Goal: Task Accomplishment & Management: Manage account settings

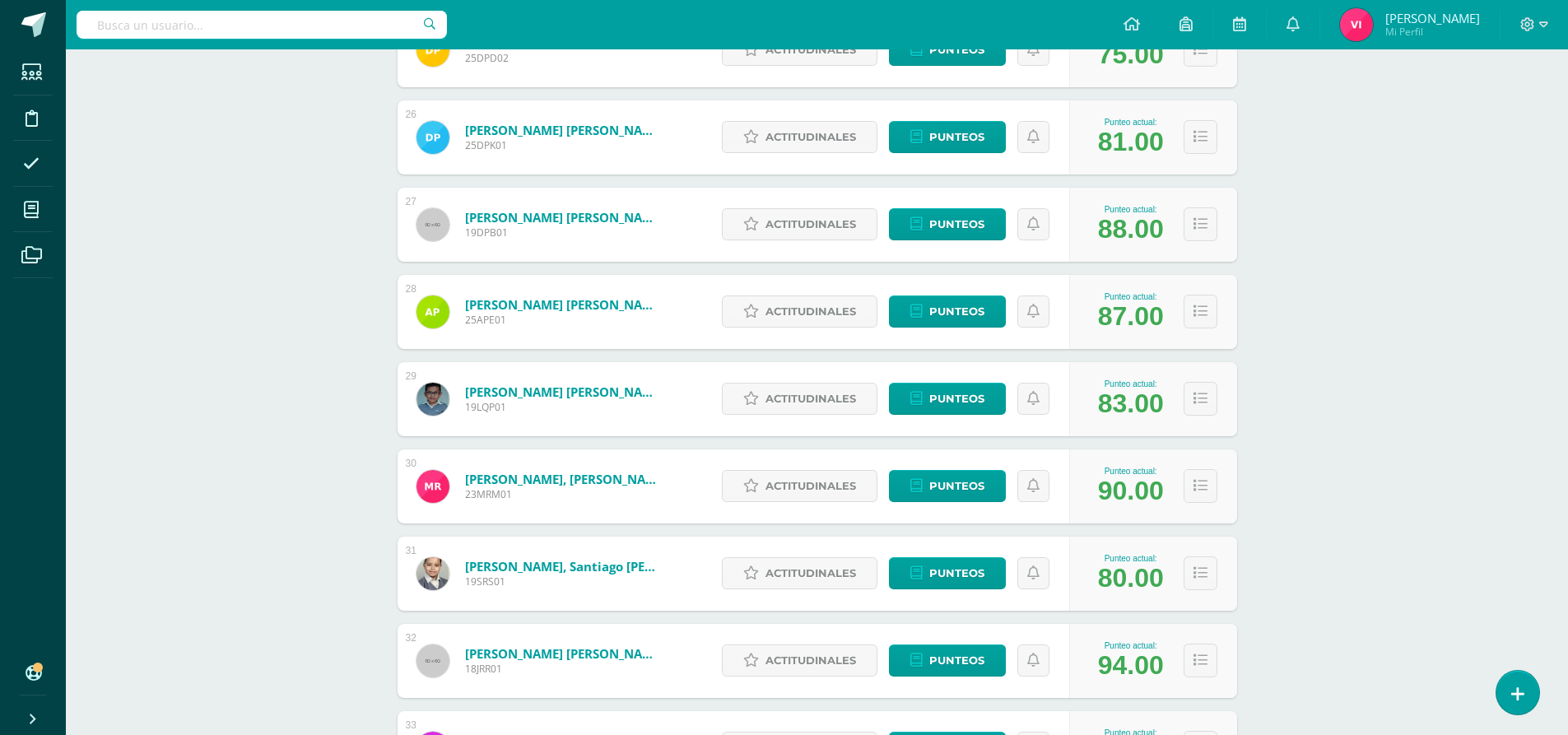
scroll to position [2364, 0]
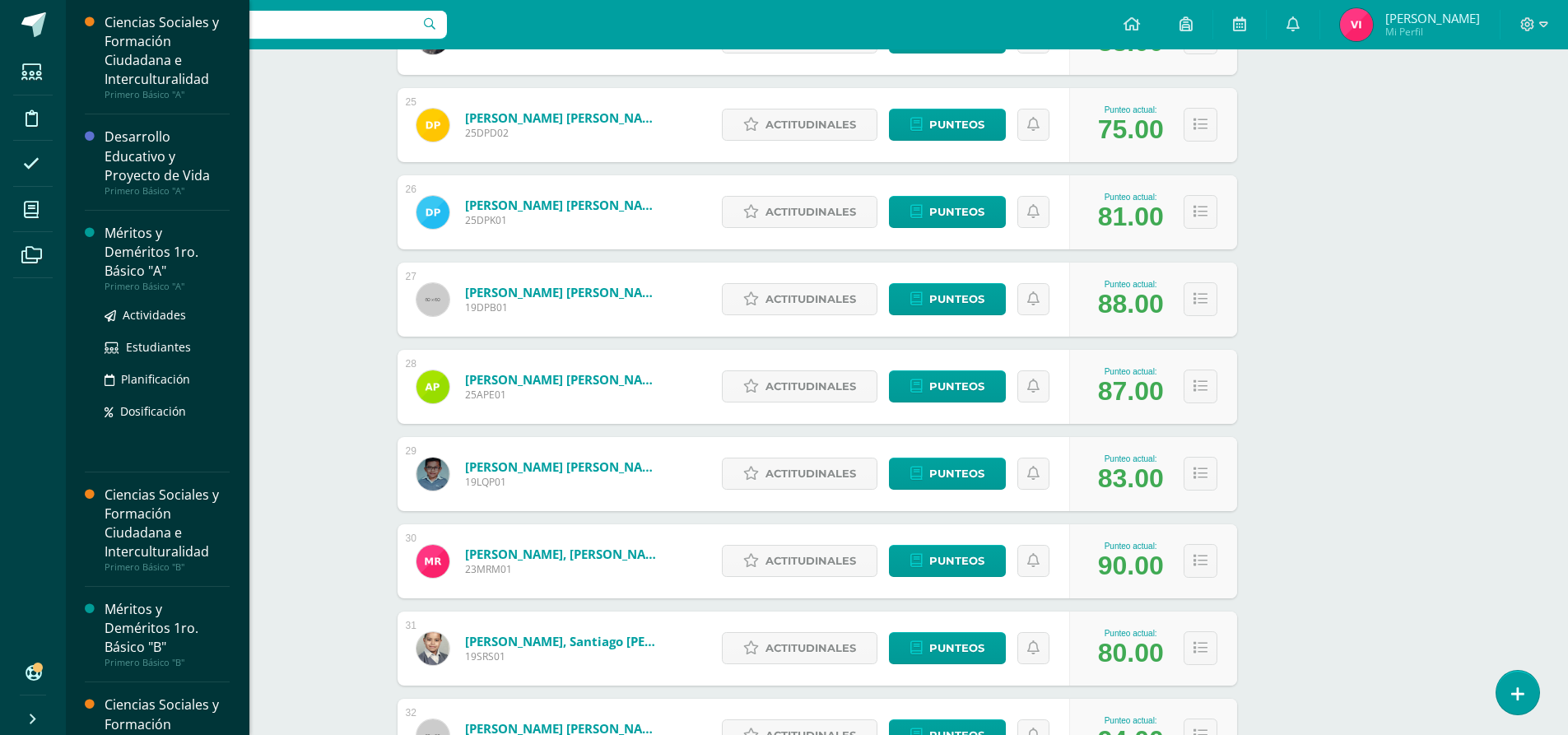
click at [123, 258] on div "Méritos y Deméritos 1ro. Básico "A"" at bounding box center [167, 251] width 125 height 57
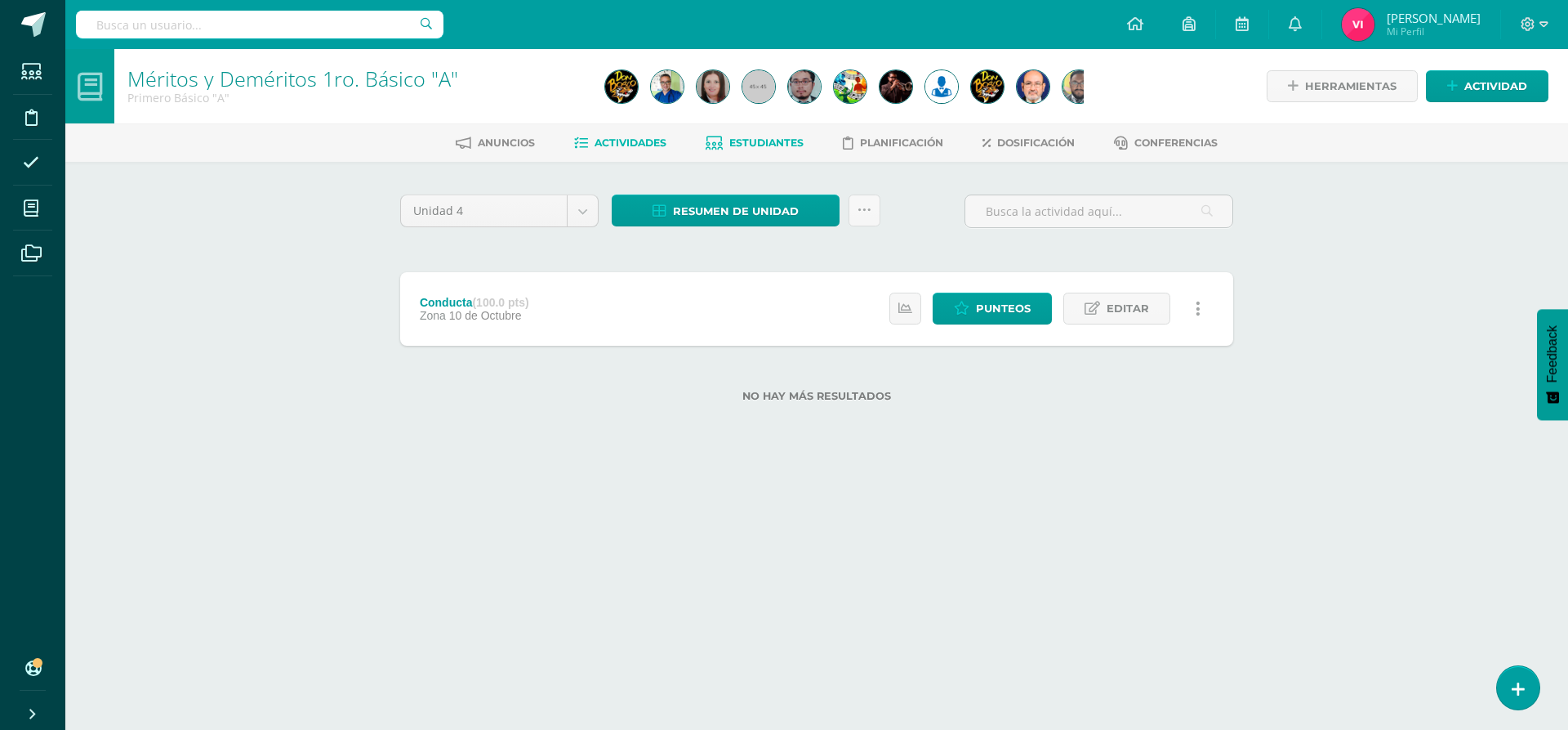
click at [792, 141] on span "Estudiantes" at bounding box center [766, 142] width 75 height 12
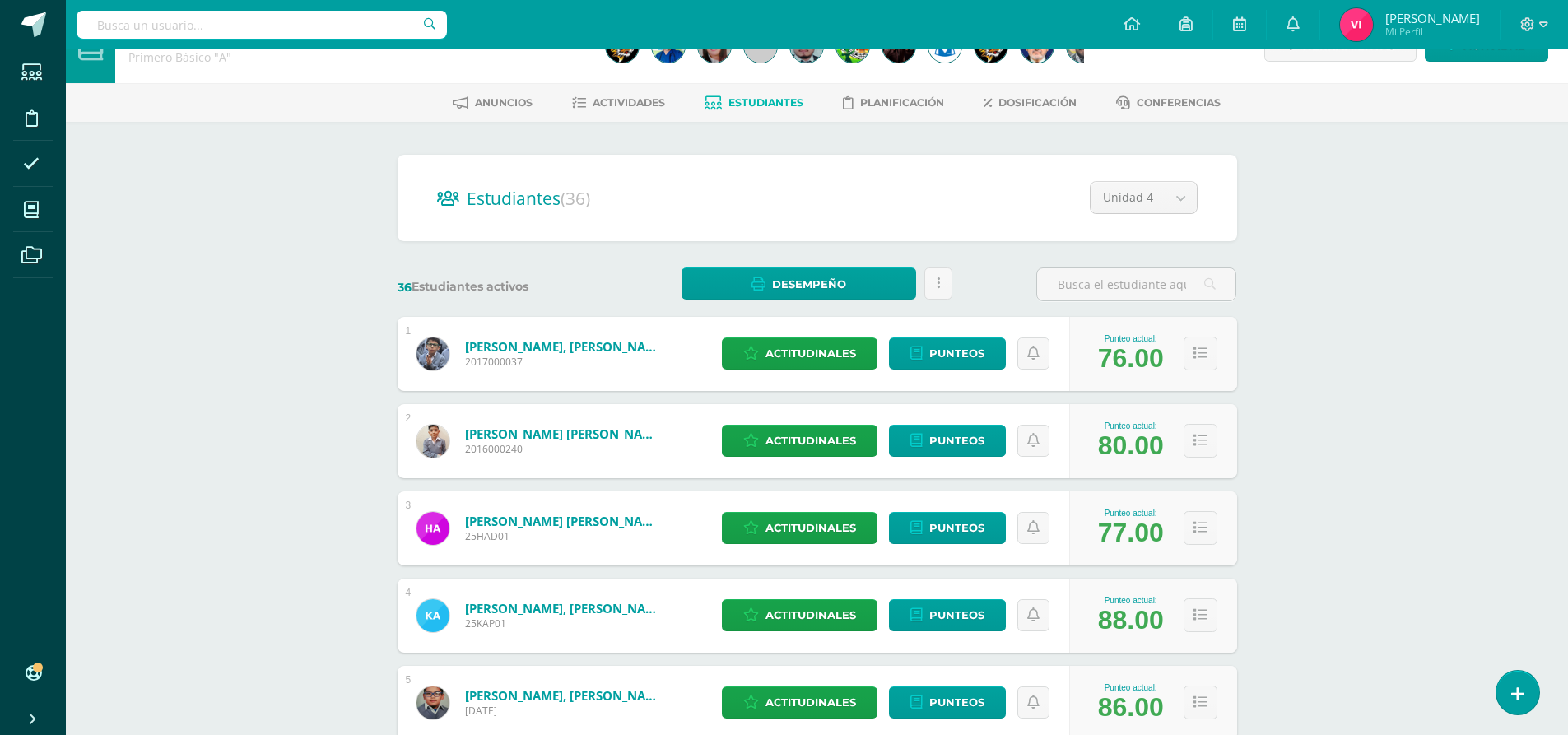
scroll to position [83, 0]
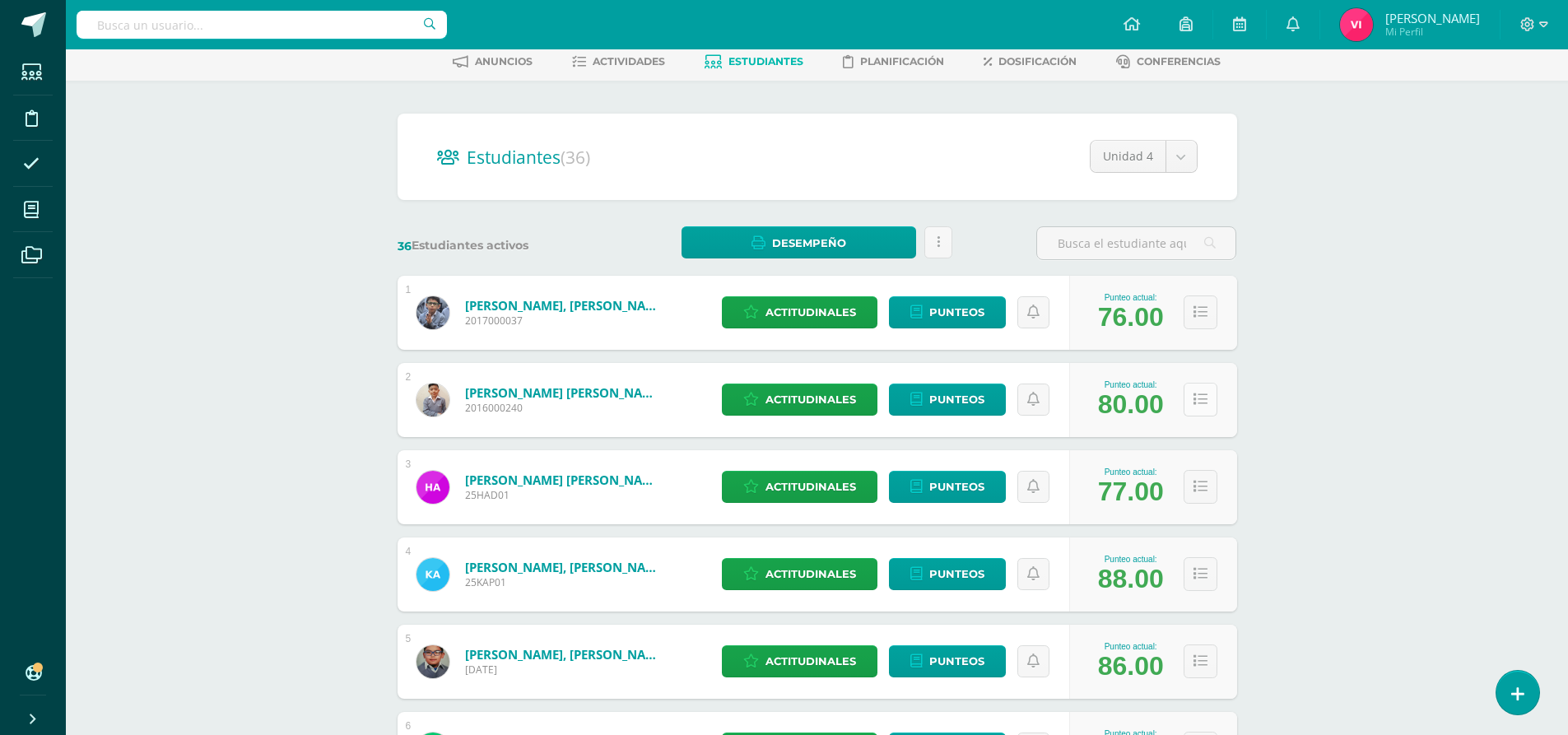
click at [1214, 406] on button at bounding box center [1200, 399] width 33 height 33
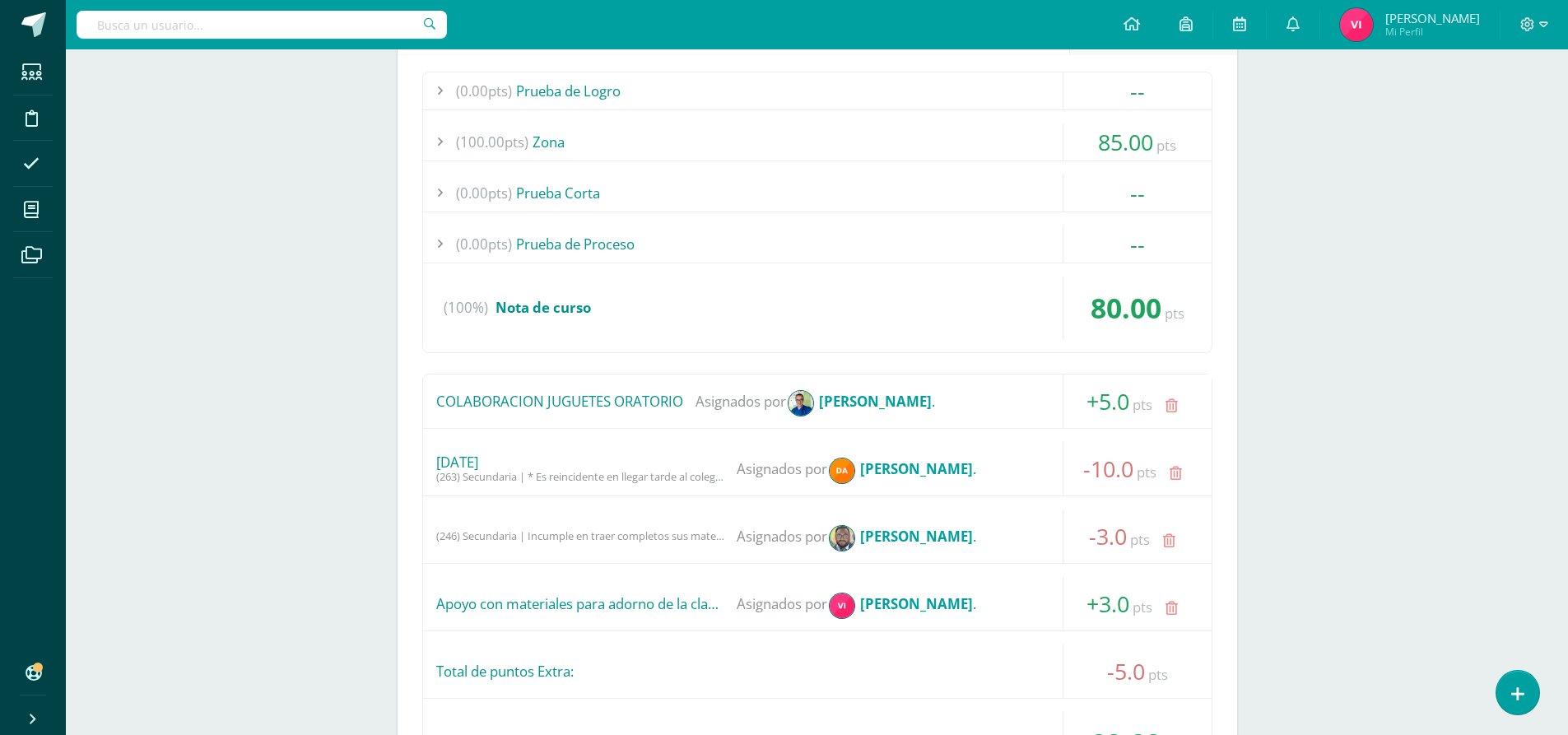
scroll to position [411, 0]
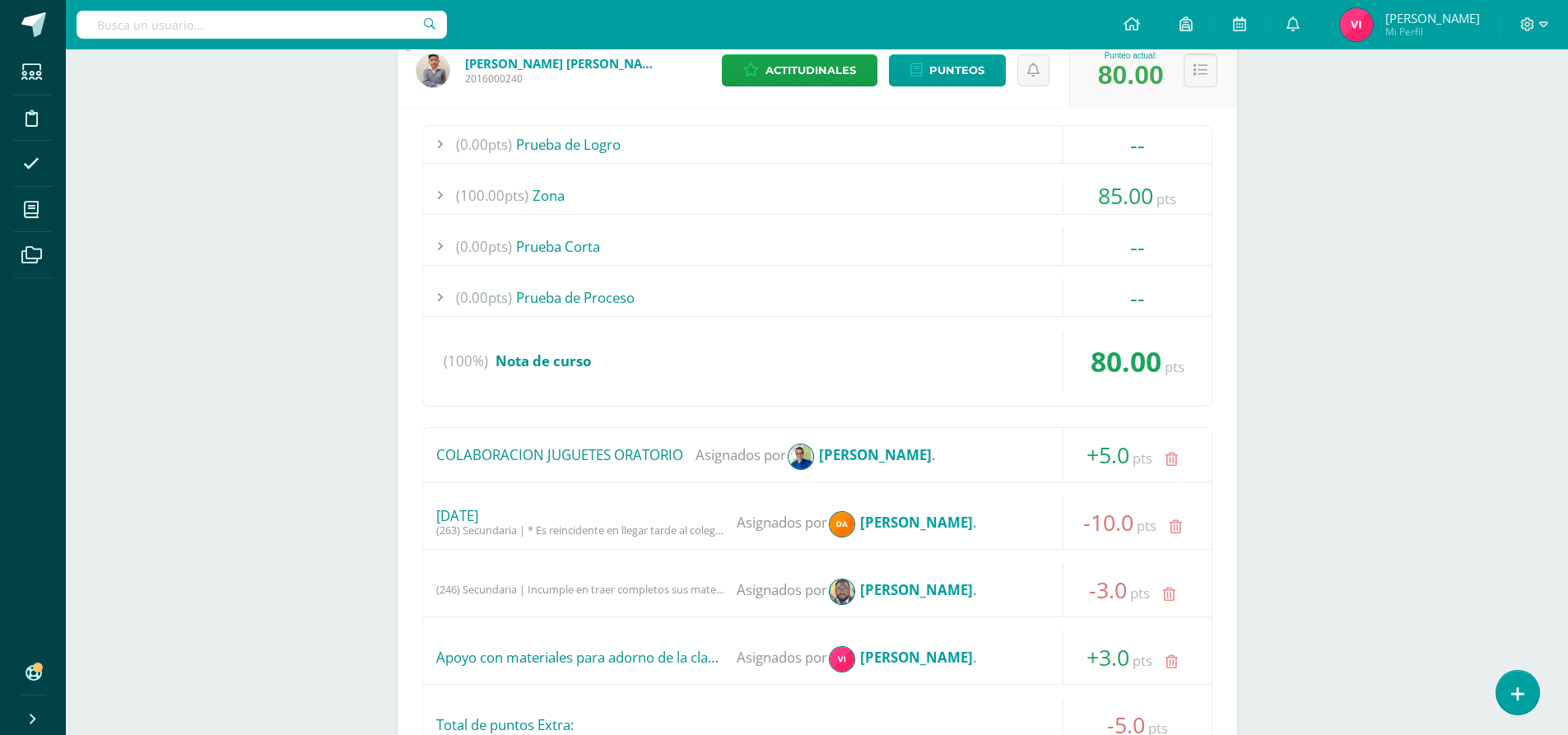
click at [1204, 80] on button at bounding box center [1200, 71] width 33 height 33
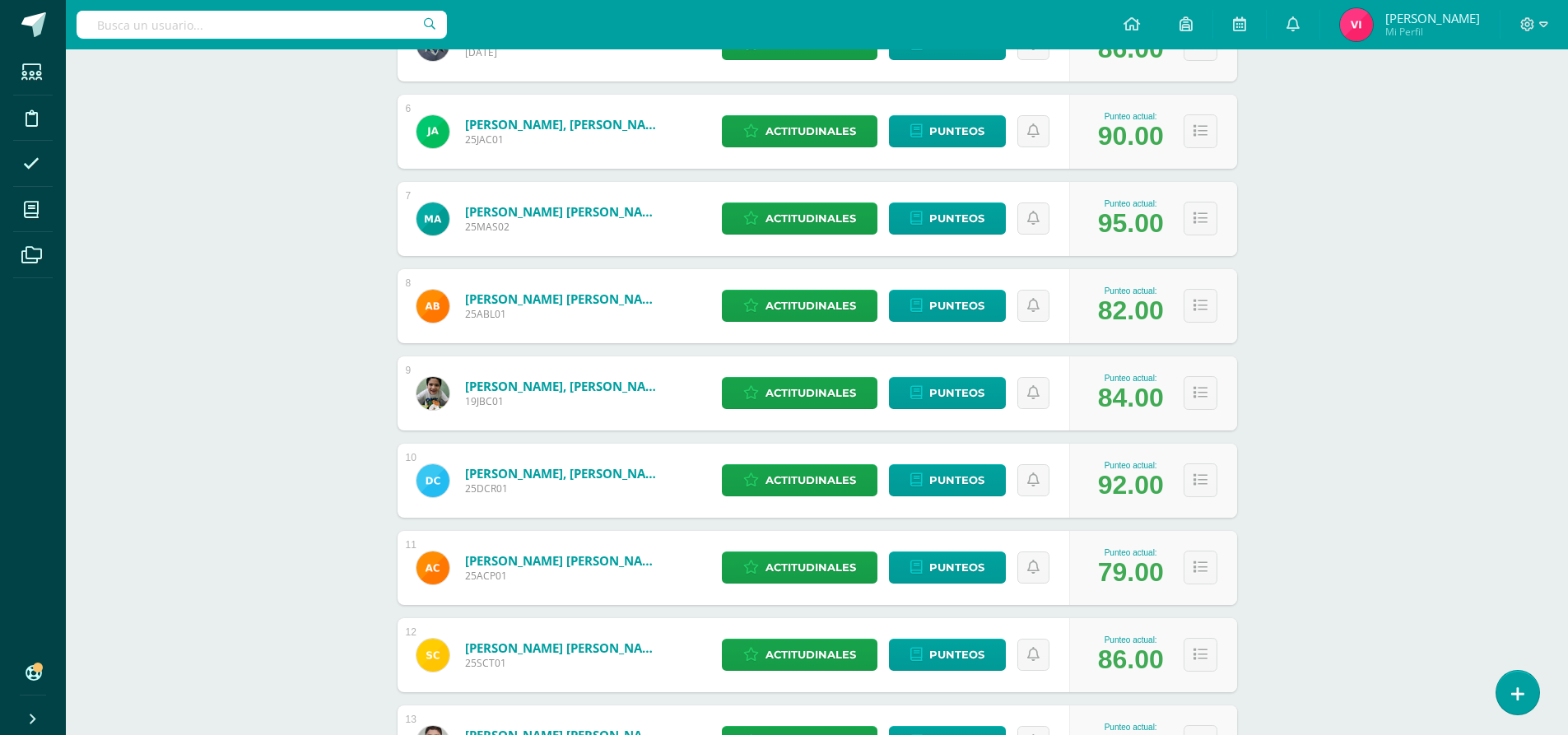
scroll to position [741, 0]
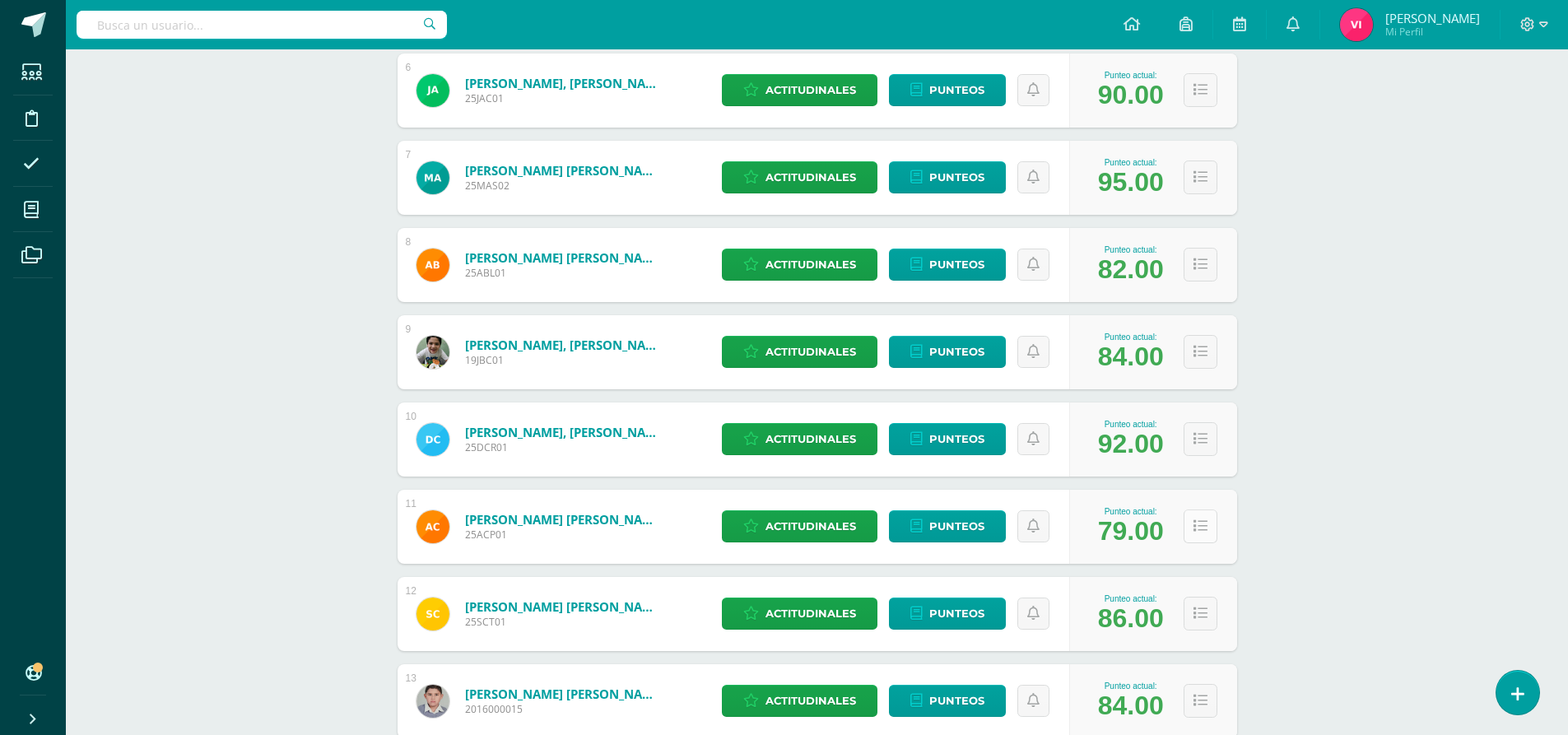
click at [1214, 529] on button at bounding box center [1200, 526] width 33 height 33
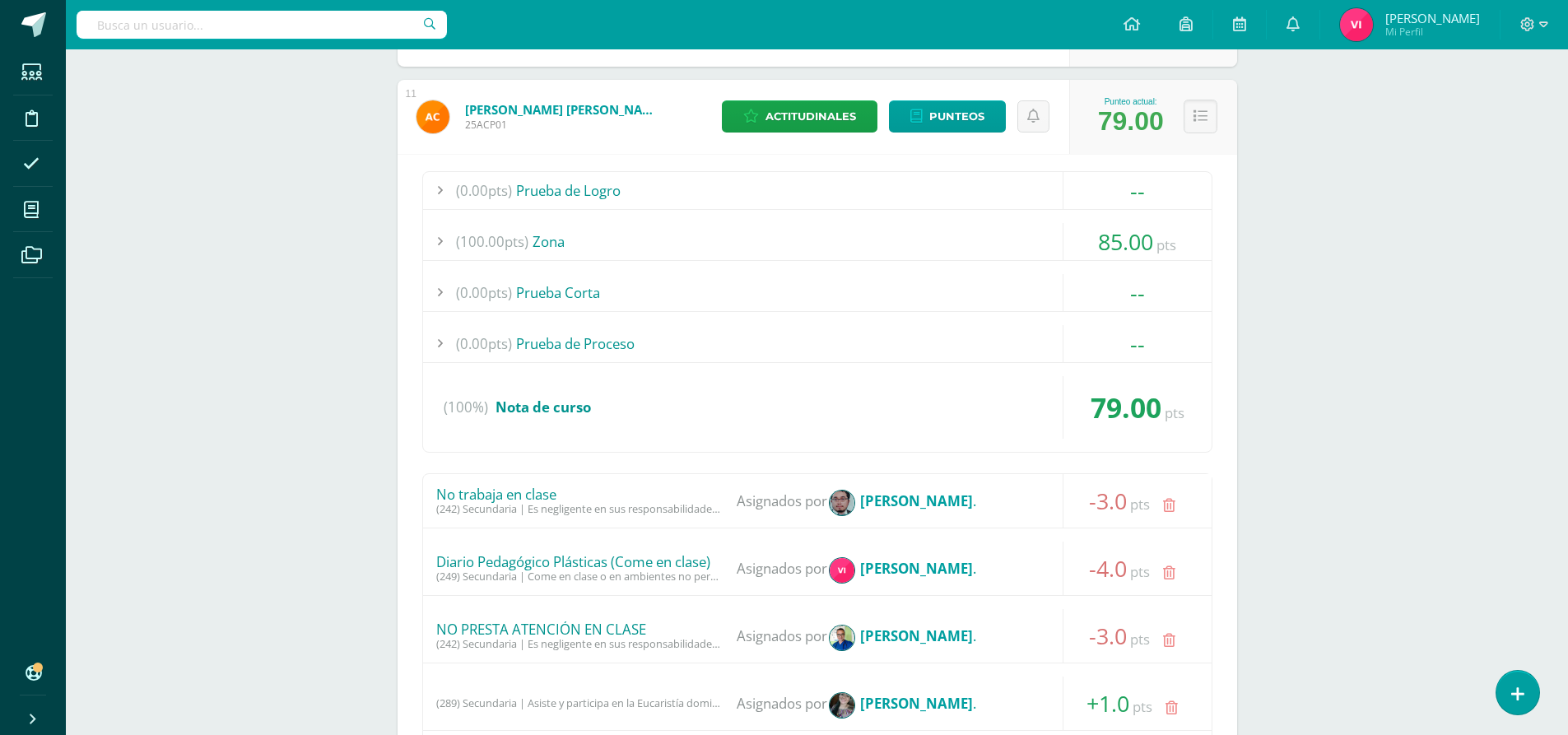
scroll to position [905, 0]
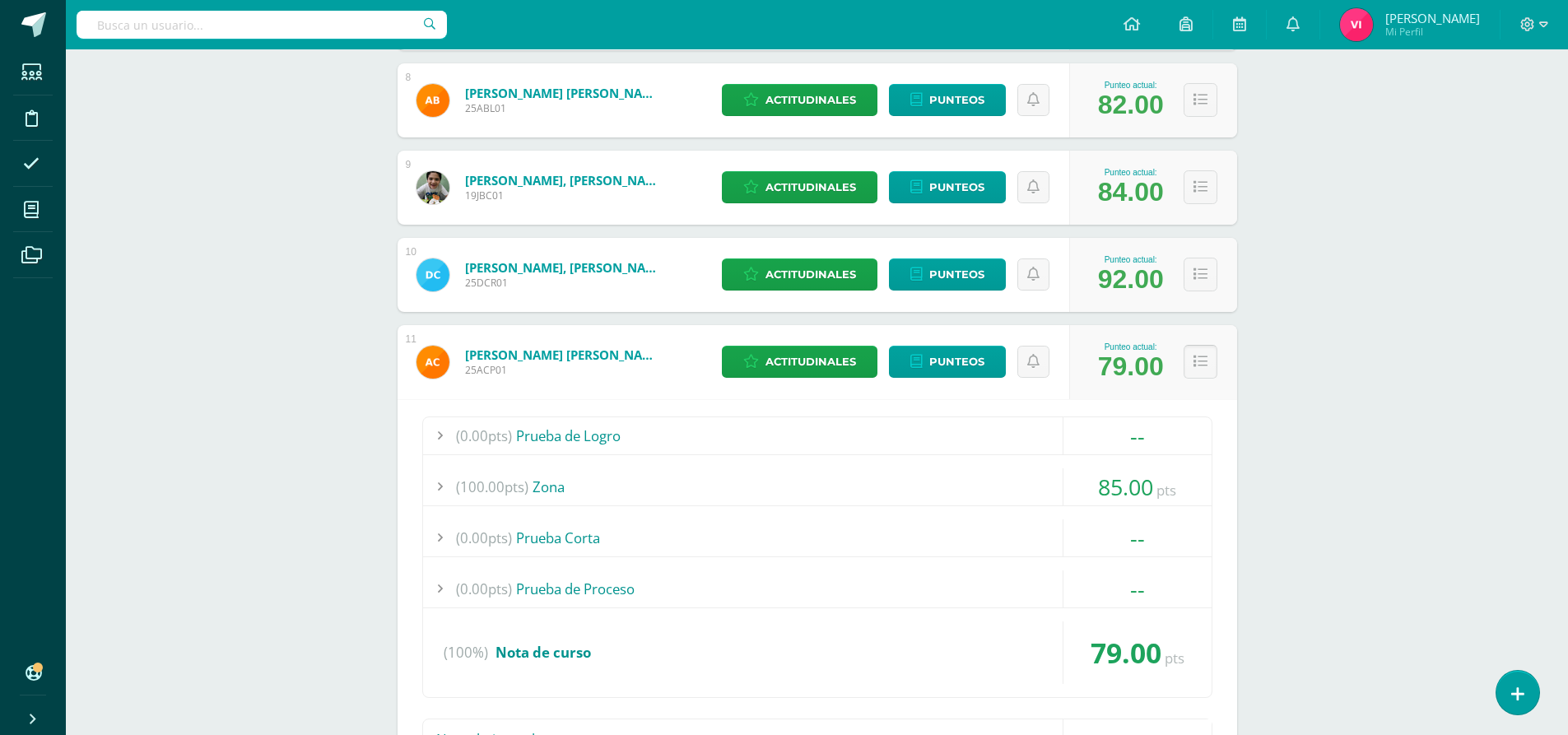
click at [1215, 367] on button at bounding box center [1200, 362] width 33 height 33
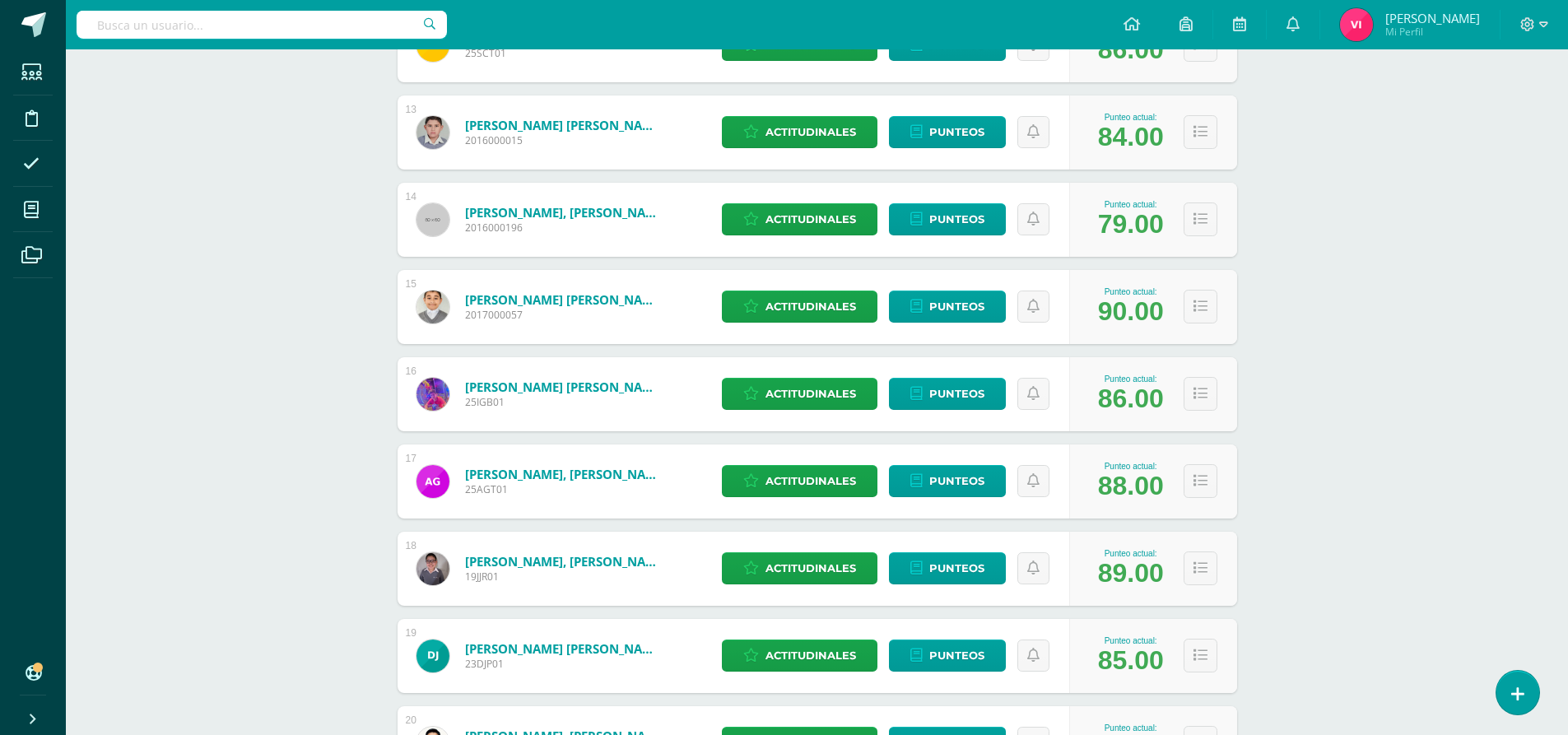
scroll to position [1317, 0]
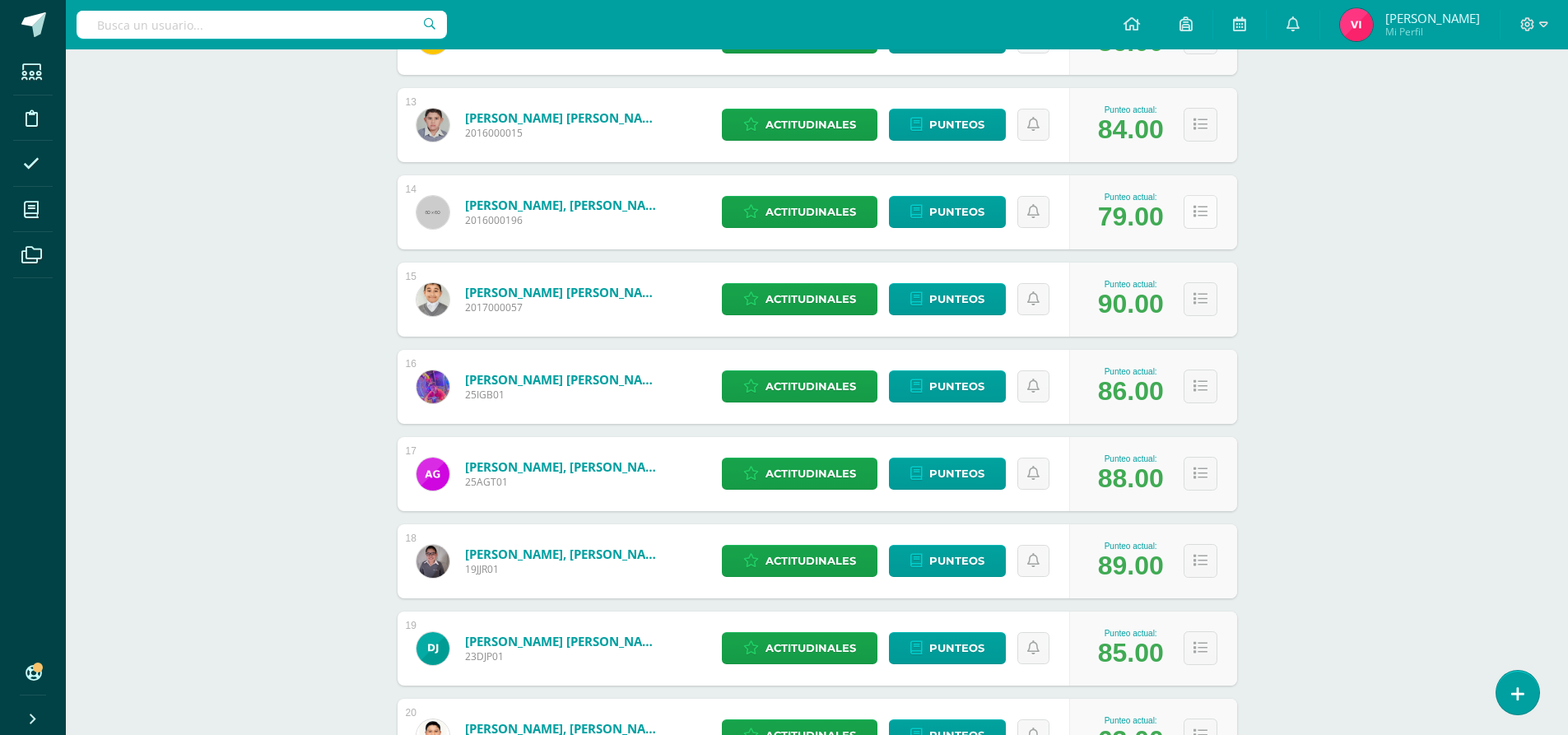
click at [1208, 215] on button at bounding box center [1200, 212] width 33 height 33
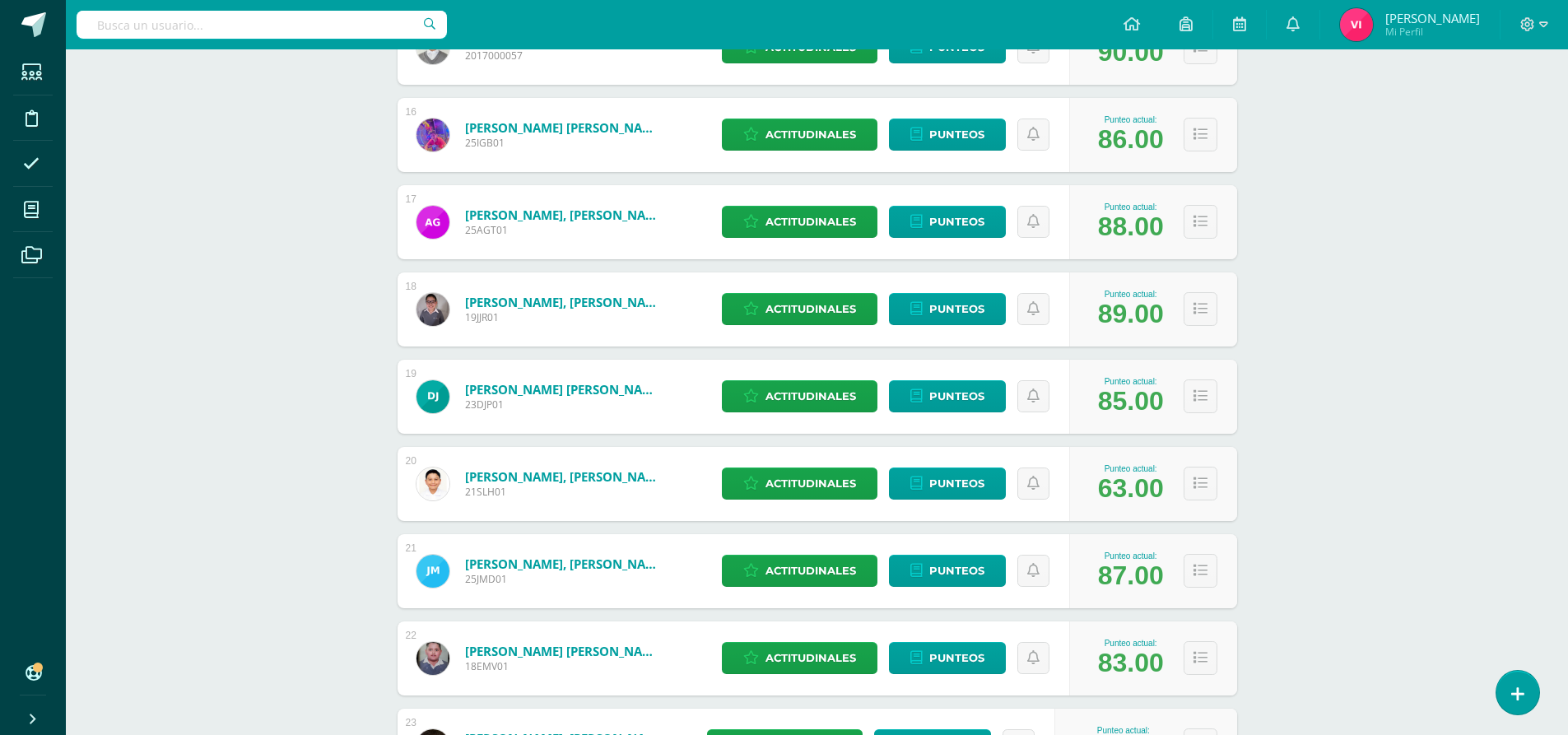
scroll to position [2715, 0]
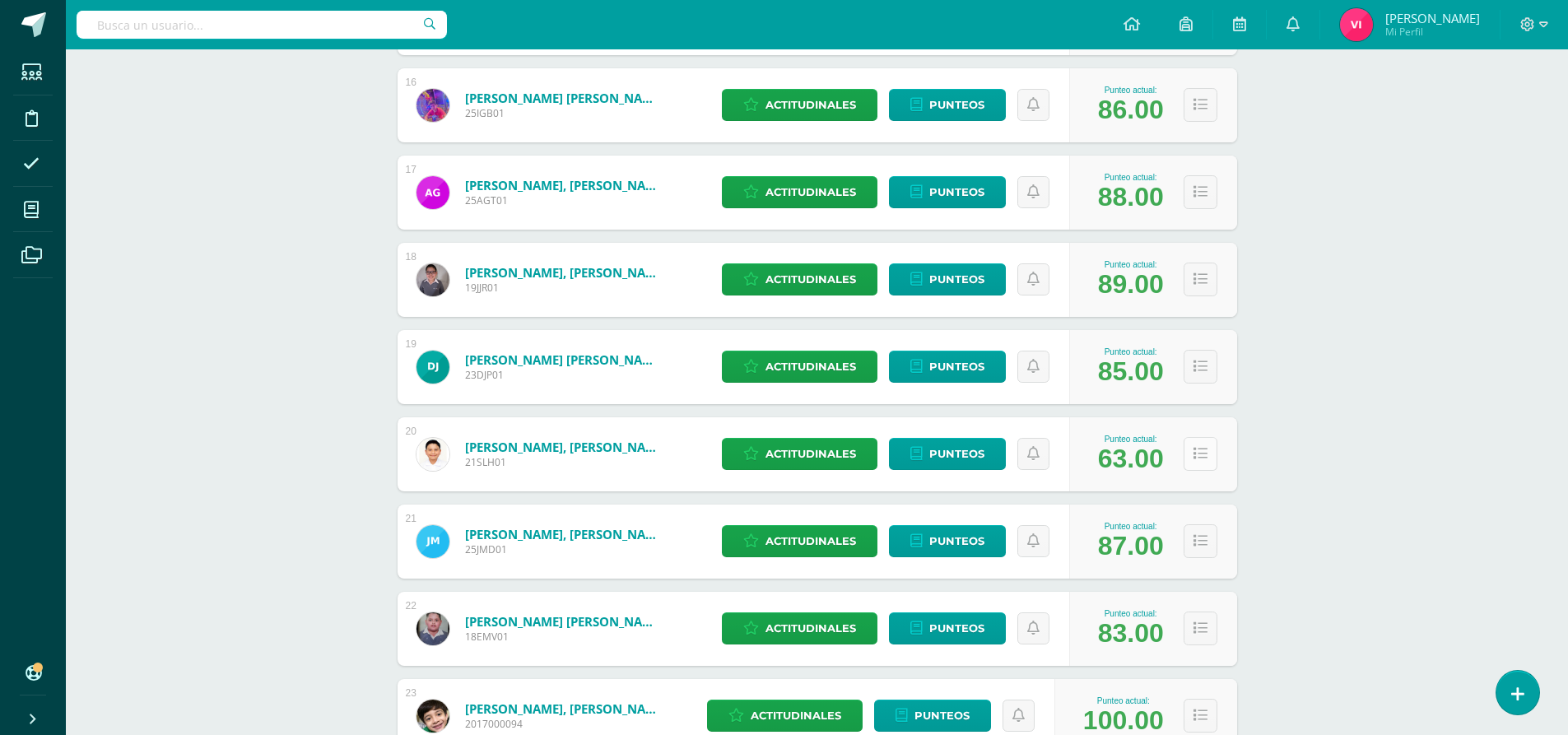
click at [1196, 458] on icon at bounding box center [1200, 453] width 14 height 14
click at [1205, 454] on icon at bounding box center [1200, 453] width 14 height 14
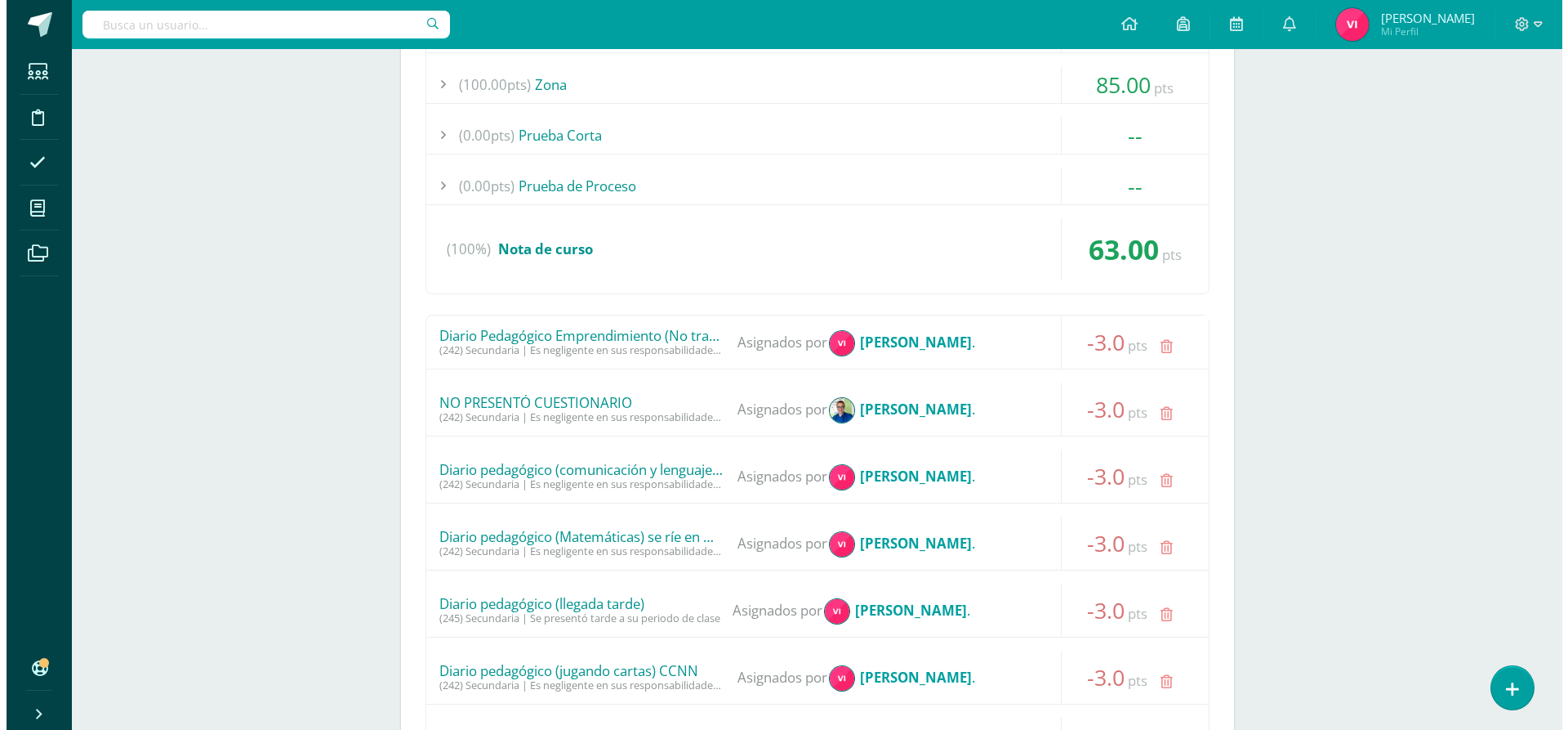
scroll to position [3350, 0]
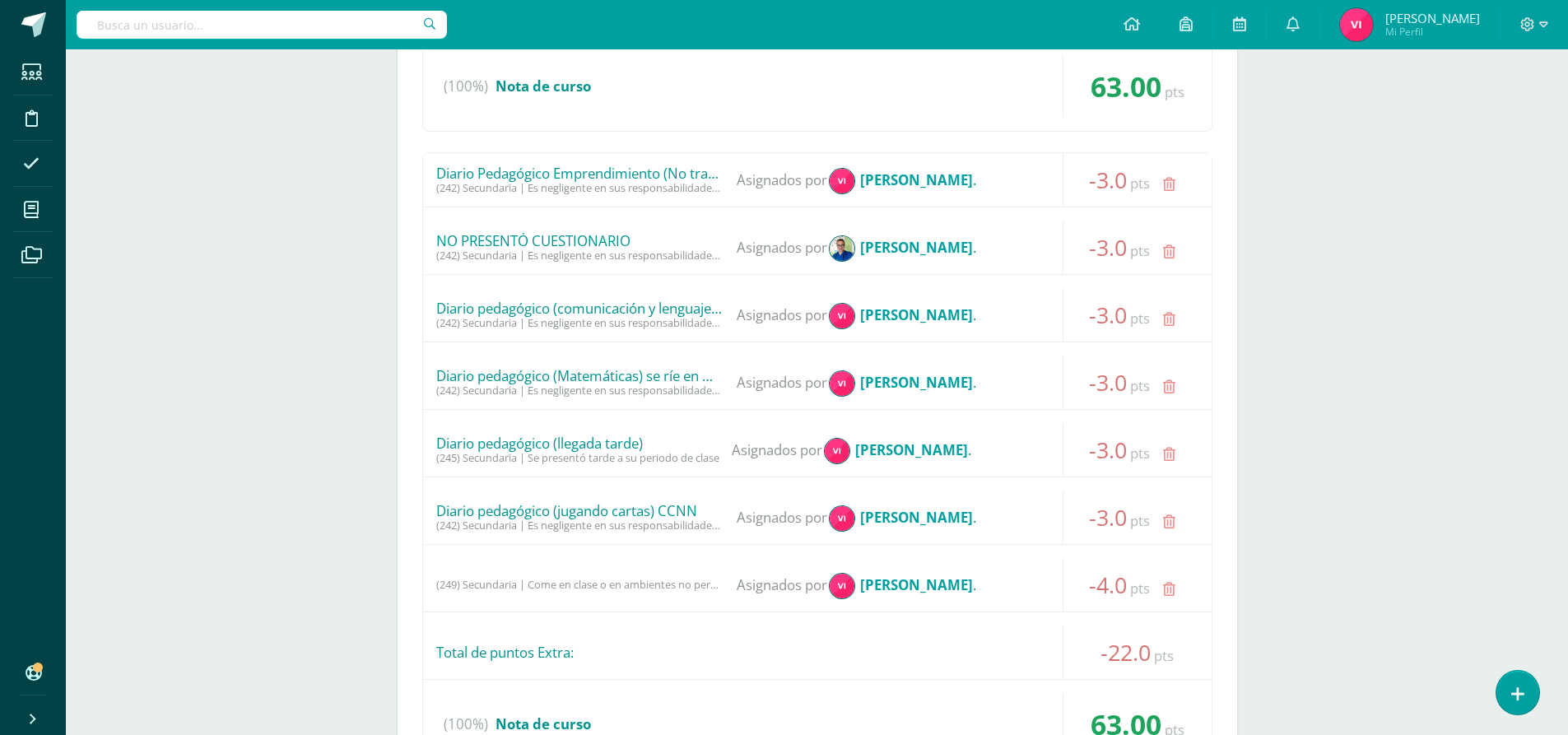
click at [1166, 588] on icon at bounding box center [1169, 589] width 12 height 14
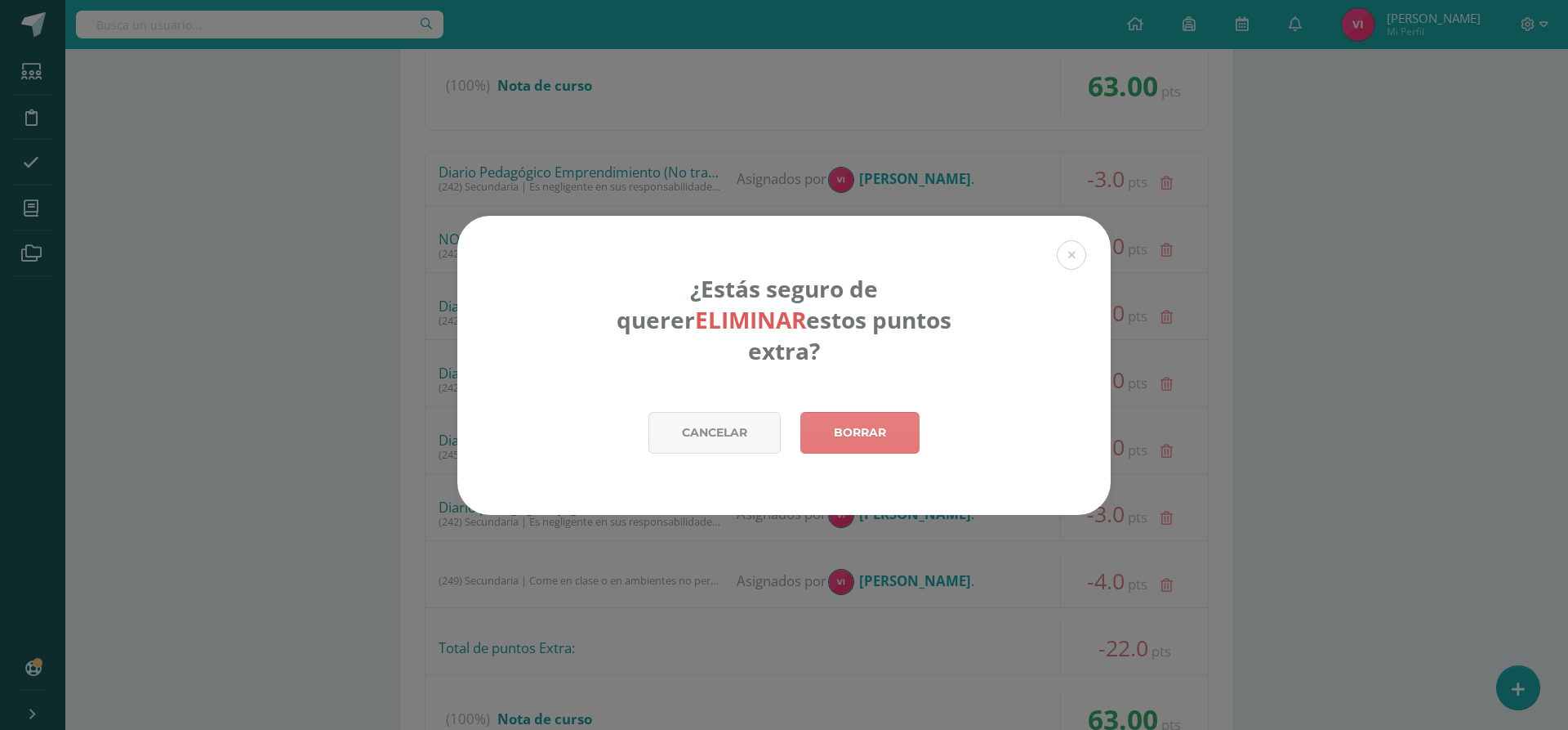
click at [894, 425] on link "Borrar" at bounding box center [860, 432] width 119 height 41
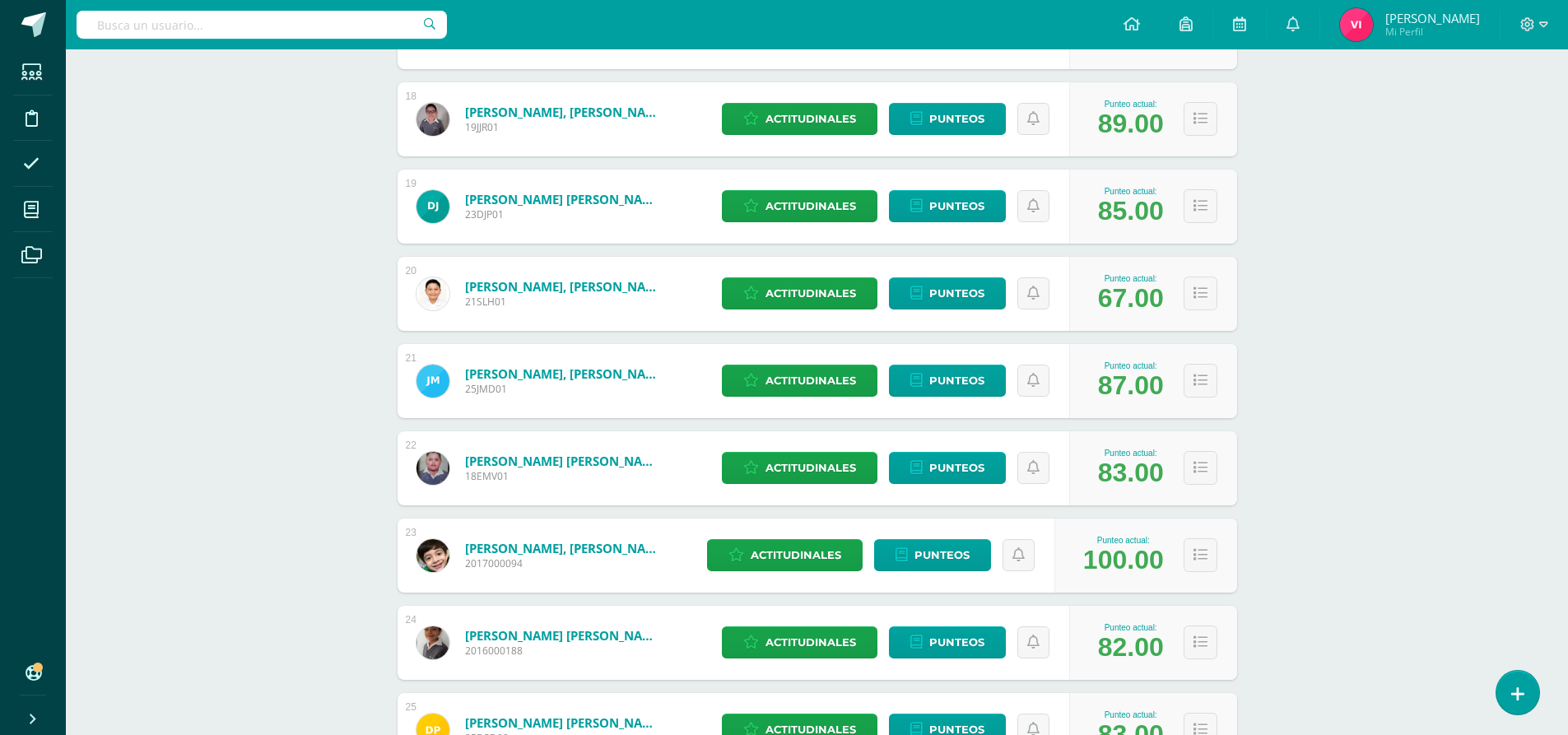
scroll to position [1787, 0]
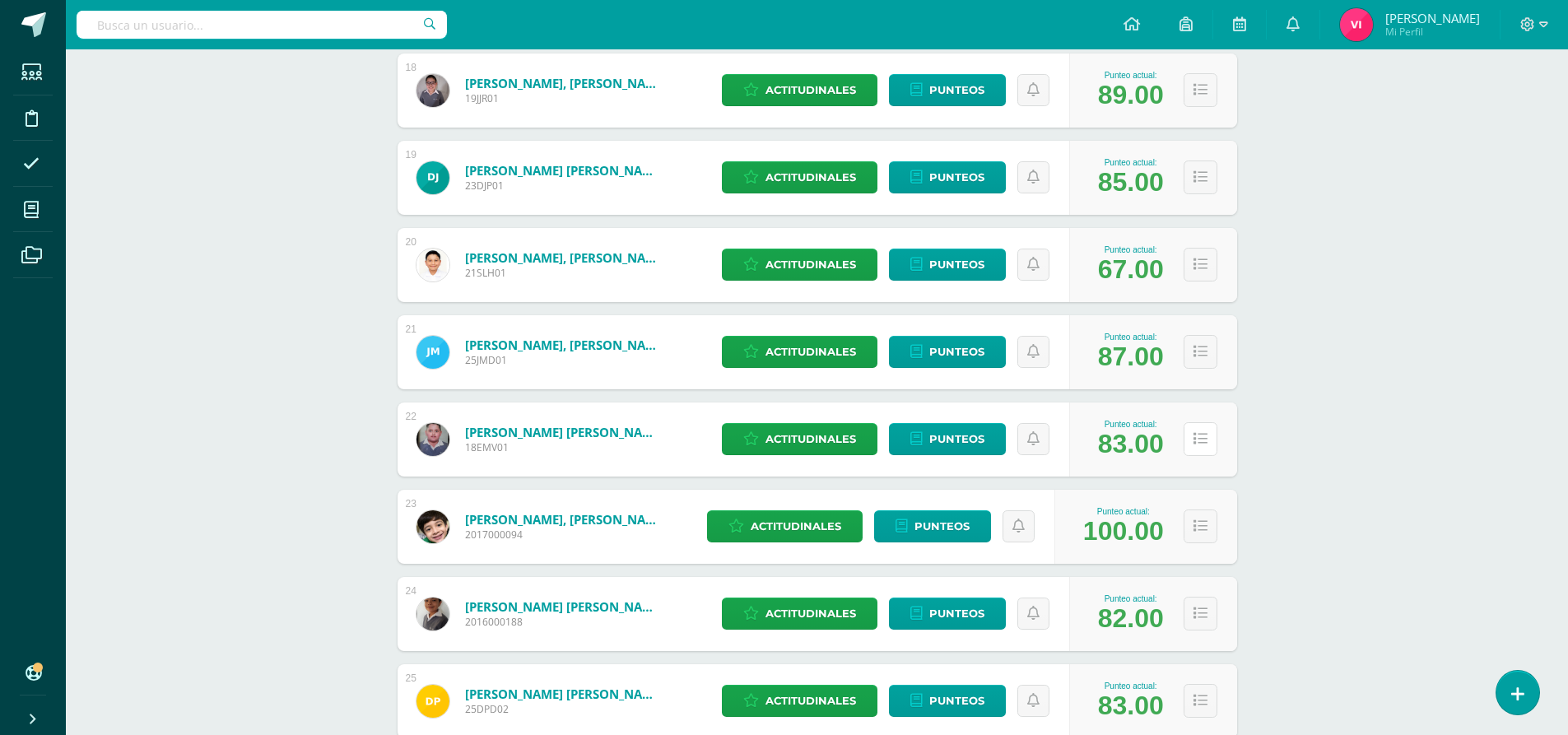
click at [1216, 437] on button at bounding box center [1200, 439] width 33 height 33
click at [1197, 436] on icon at bounding box center [1200, 439] width 14 height 14
click at [1203, 438] on icon at bounding box center [1200, 439] width 14 height 14
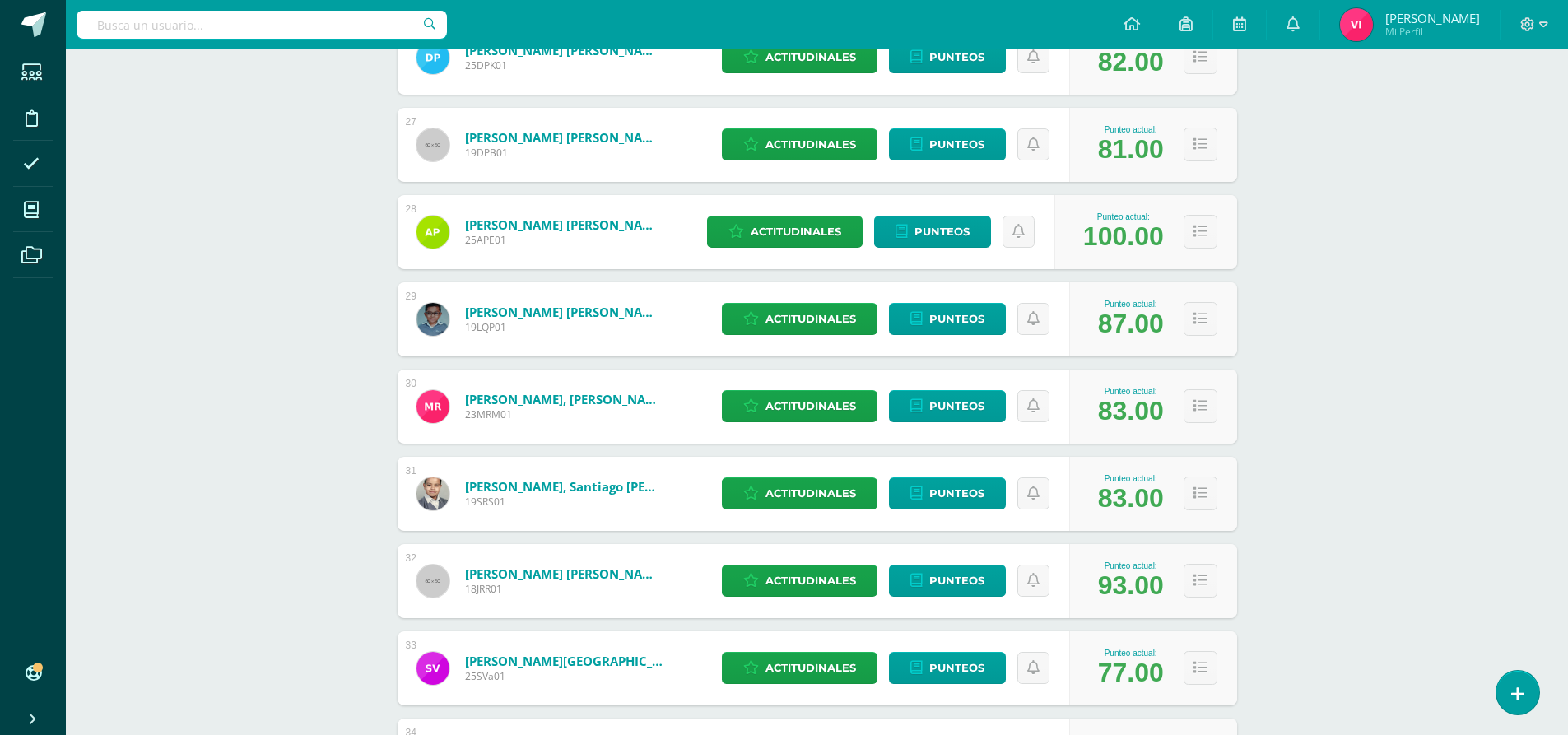
scroll to position [3680, 0]
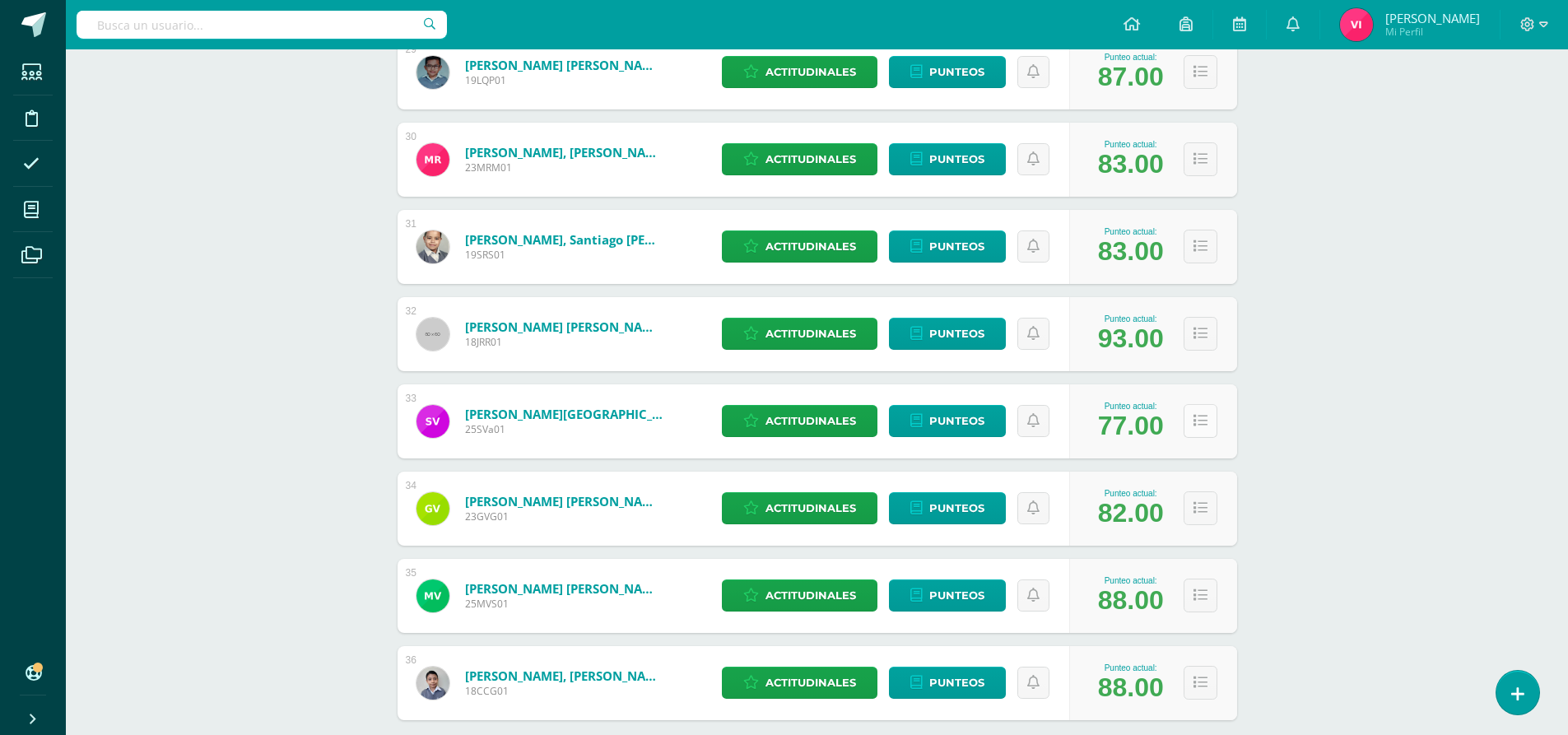
click at [1197, 418] on icon at bounding box center [1200, 420] width 14 height 14
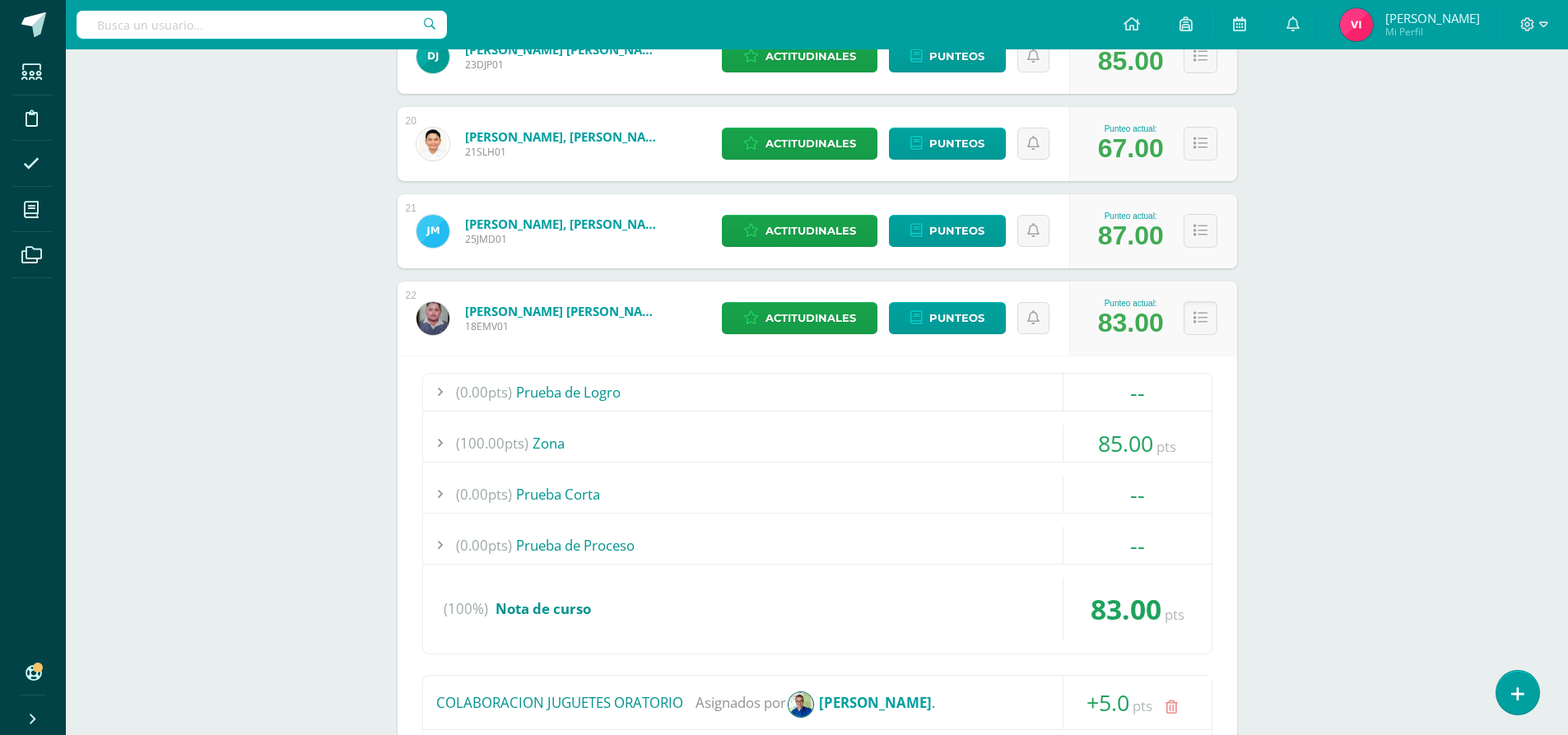
scroll to position [2027, 0]
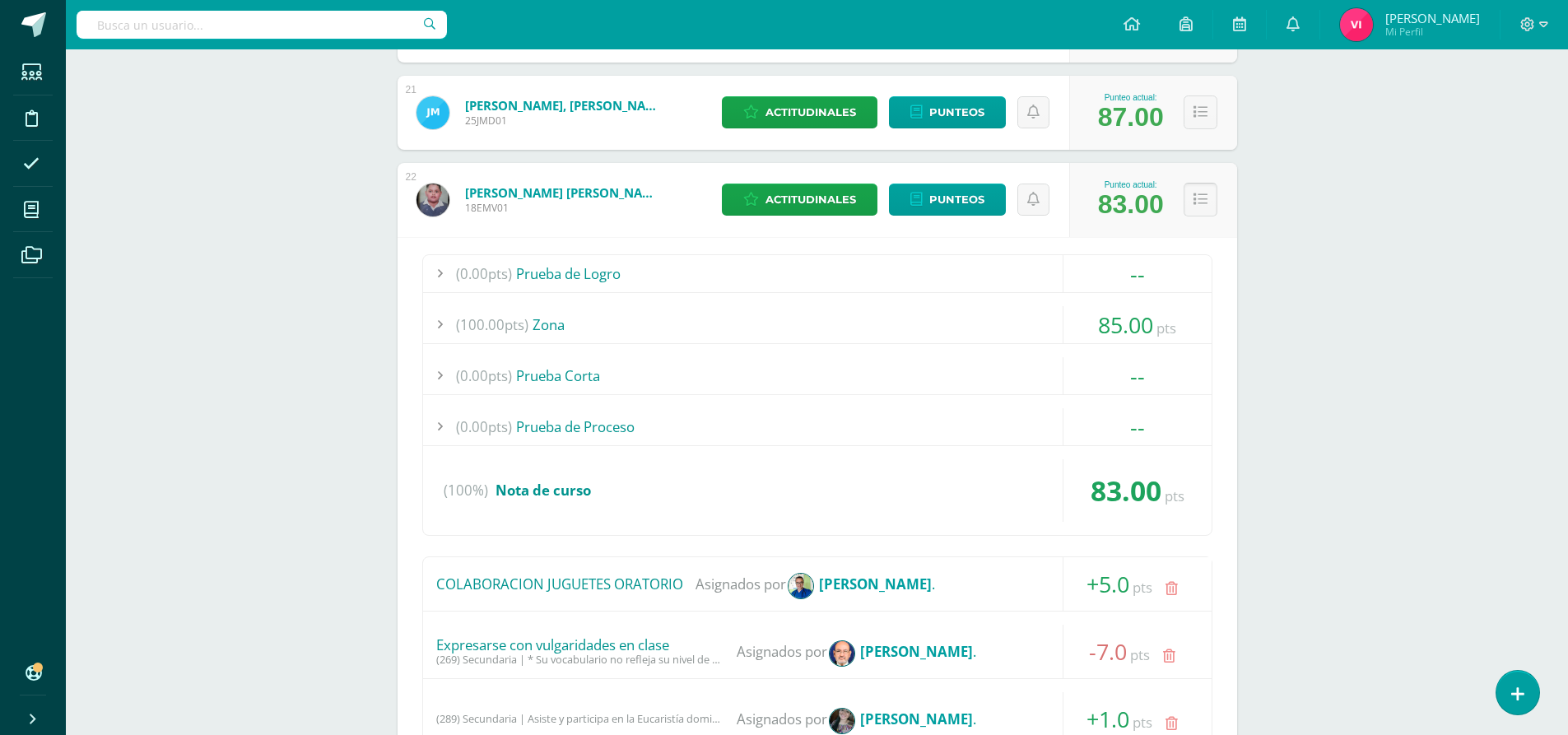
click at [1194, 197] on icon at bounding box center [1200, 199] width 14 height 14
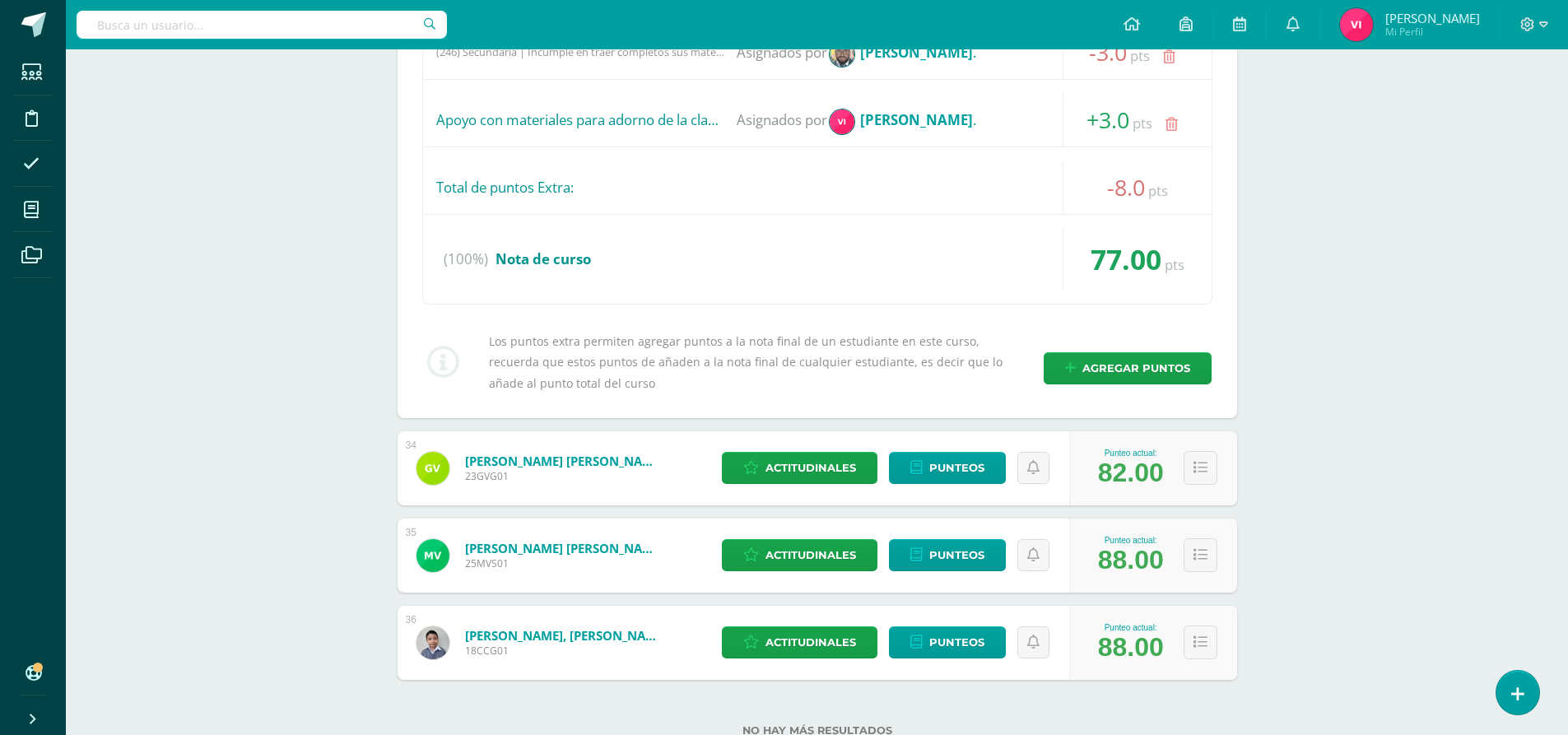
scroll to position [3910, 0]
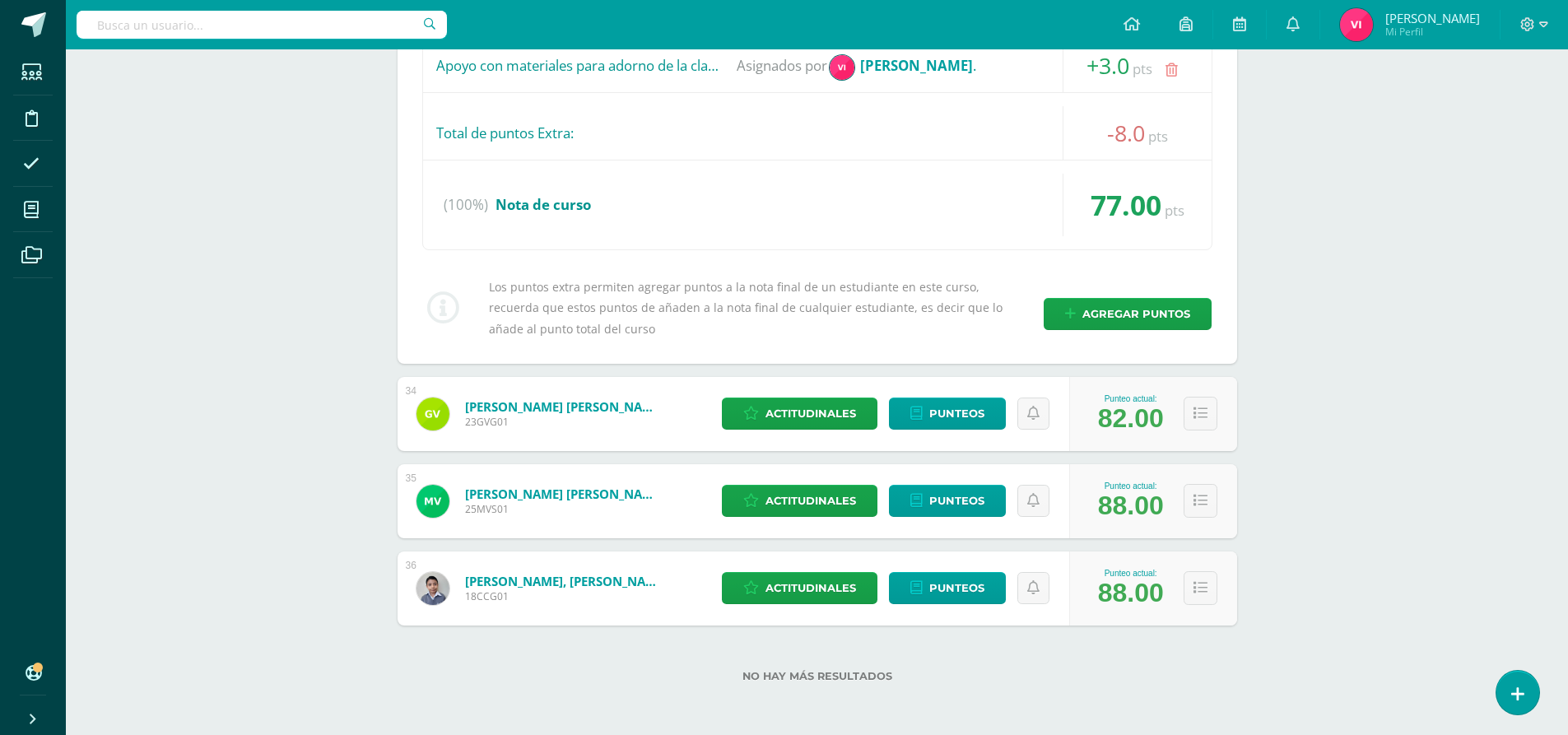
click at [1554, 34] on div at bounding box center [1534, 24] width 68 height 49
click at [1543, 25] on icon at bounding box center [1544, 25] width 9 height 15
drag, startPoint x: 1516, startPoint y: 161, endPoint x: 1513, endPoint y: 151, distance: 10.4
click at [1114, 34] on link at bounding box center [1132, 24] width 56 height 49
